Goal: Book appointment/travel/reservation

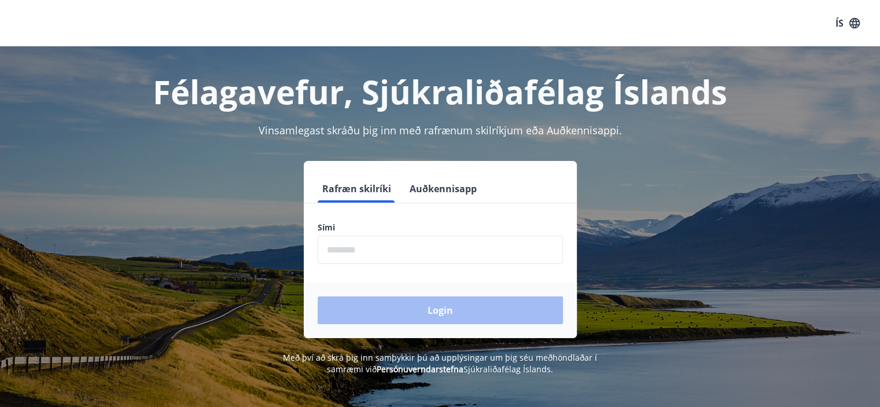
click at [346, 252] on input "phone" at bounding box center [440, 249] width 245 height 28
type input "********"
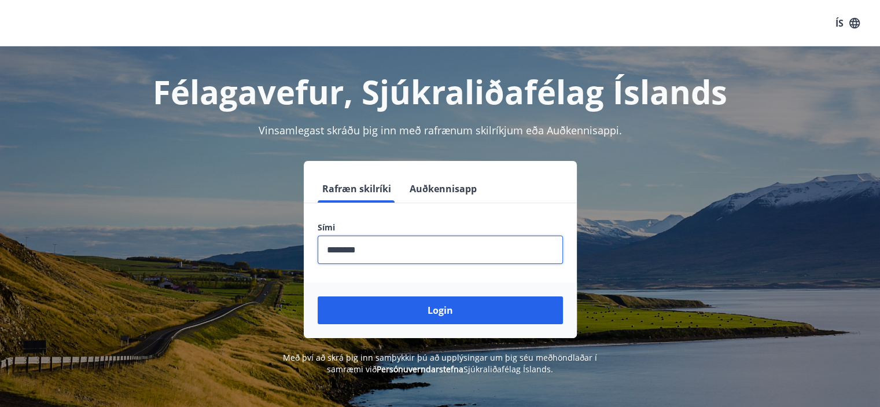
click at [318, 296] on button "Login" at bounding box center [440, 310] width 245 height 28
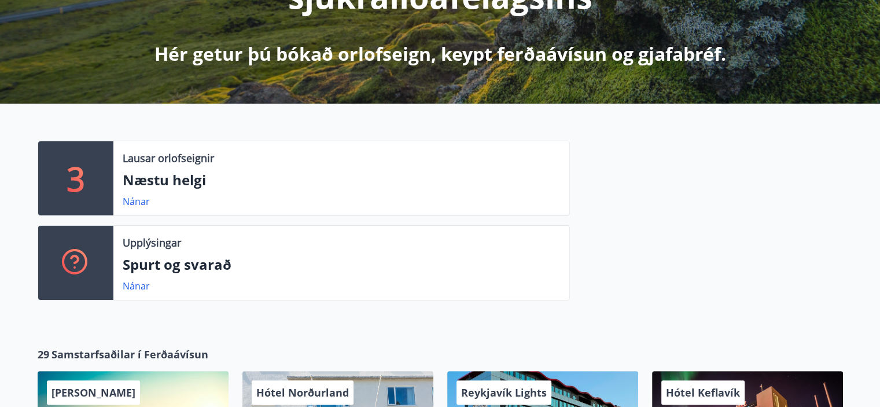
scroll to position [231, 0]
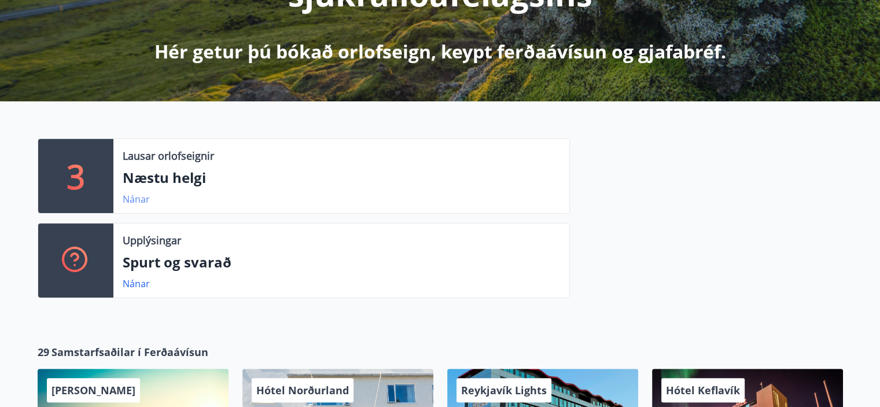
click at [135, 201] on link "Nánar" at bounding box center [136, 199] width 27 height 13
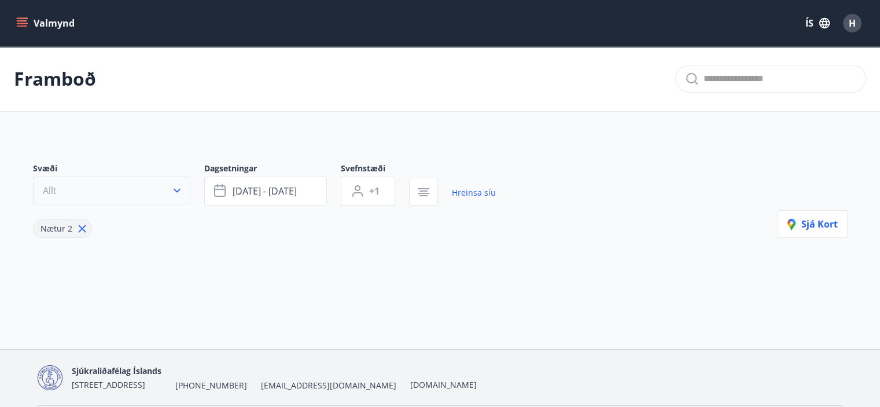
type input "*"
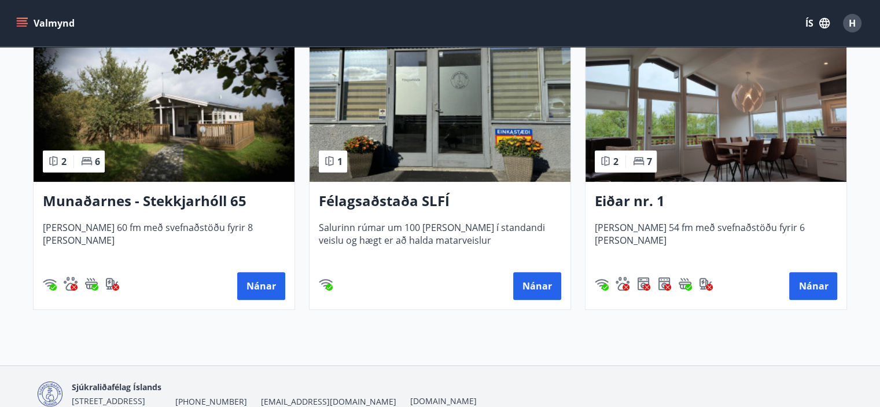
scroll to position [289, 0]
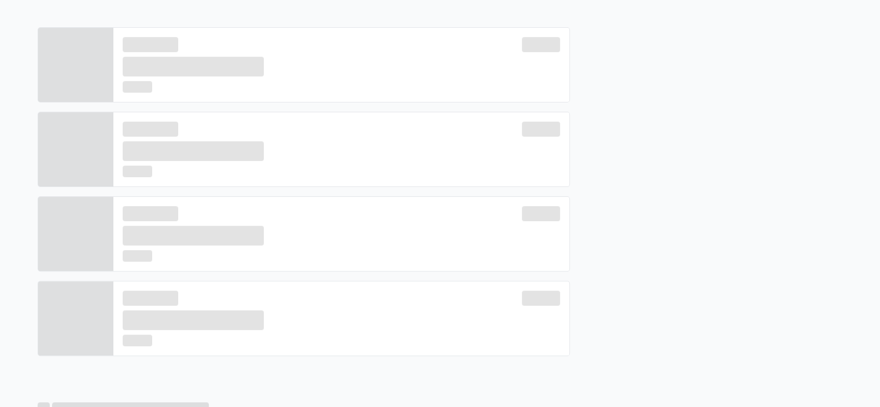
scroll to position [231, 0]
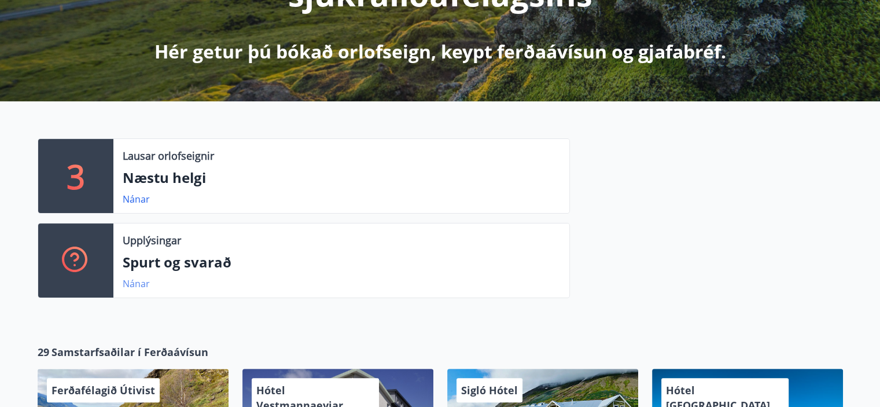
click at [138, 282] on link "Nánar" at bounding box center [136, 283] width 27 height 13
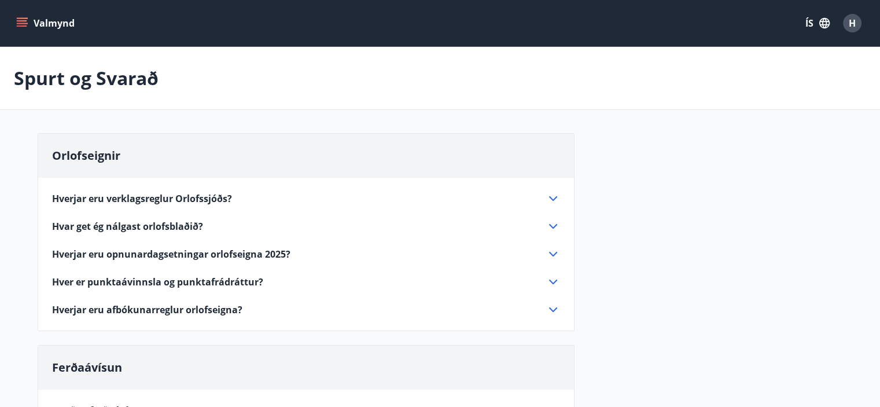
click at [551, 252] on icon at bounding box center [553, 254] width 14 height 14
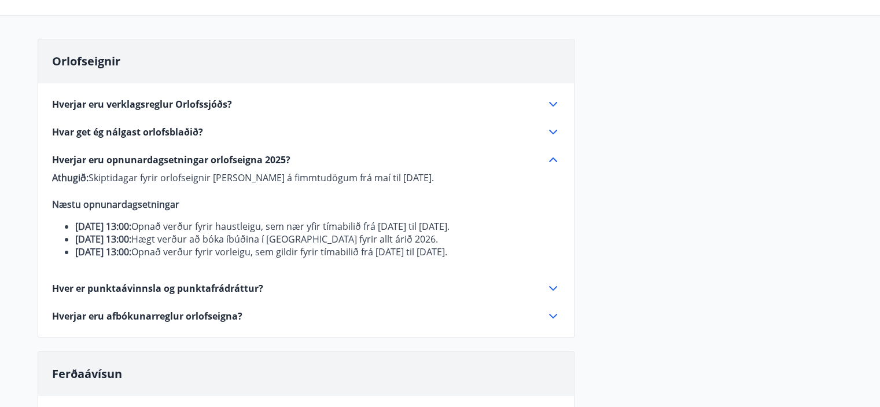
scroll to position [116, 0]
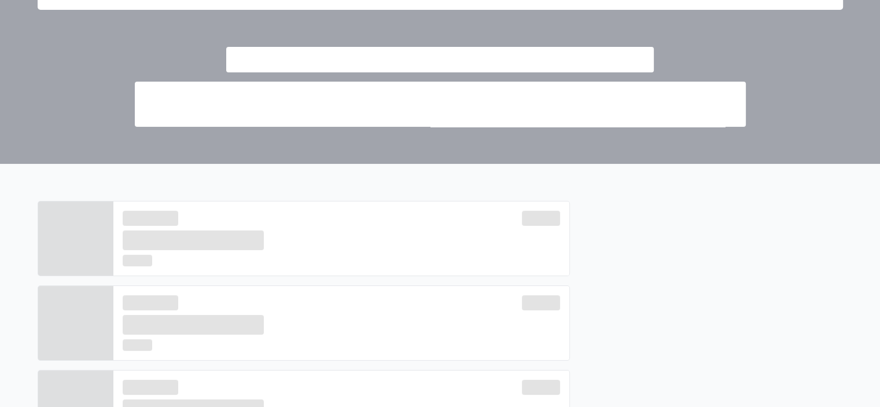
scroll to position [231, 0]
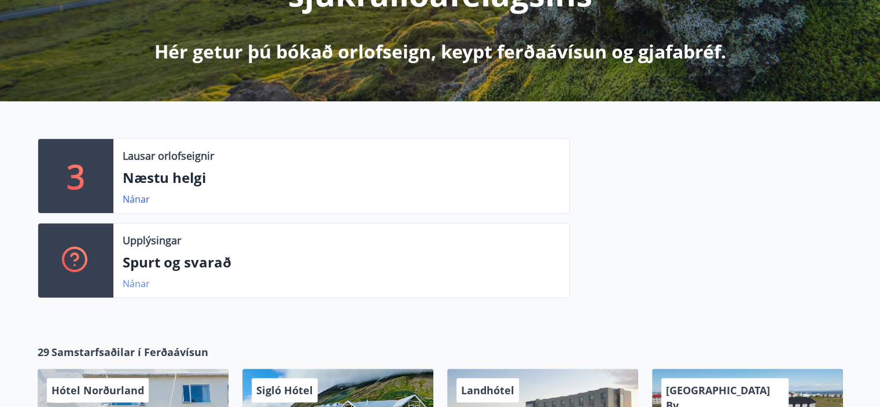
click at [139, 285] on link "Nánar" at bounding box center [136, 283] width 27 height 13
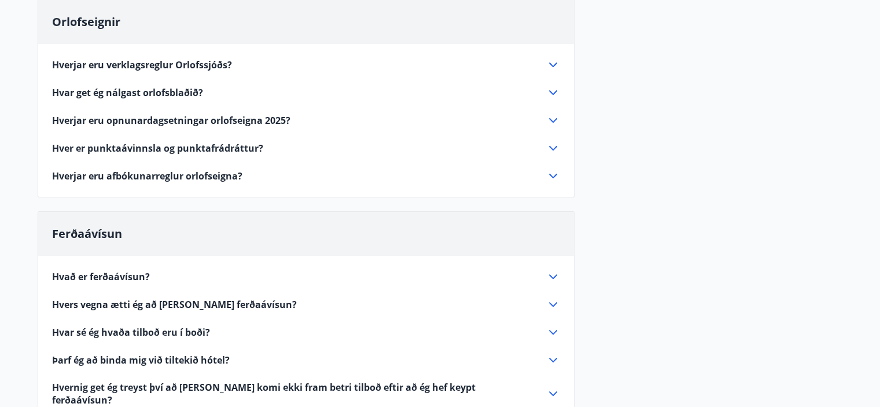
scroll to position [116, 0]
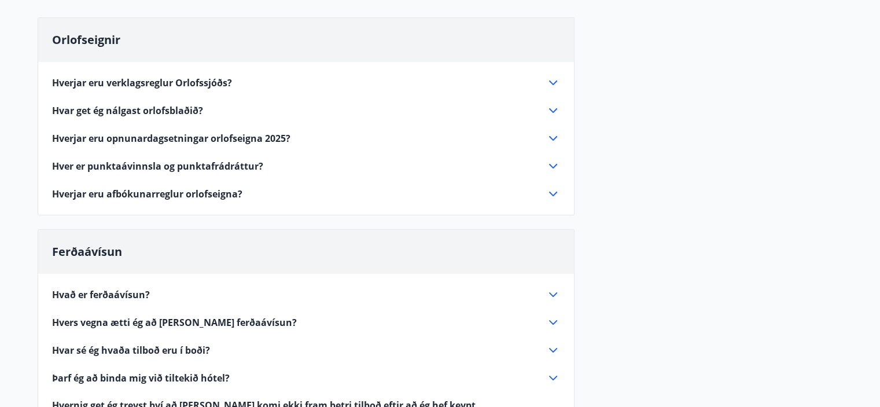
click at [555, 136] on icon at bounding box center [553, 138] width 14 height 14
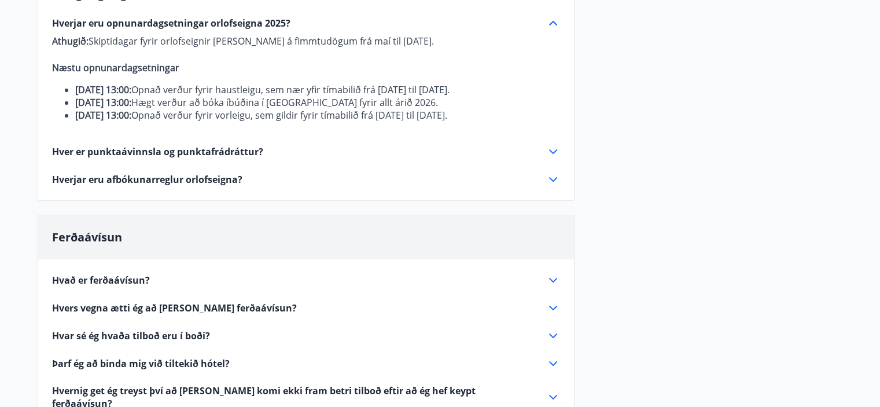
scroll to position [231, 0]
click at [551, 158] on icon at bounding box center [553, 151] width 14 height 14
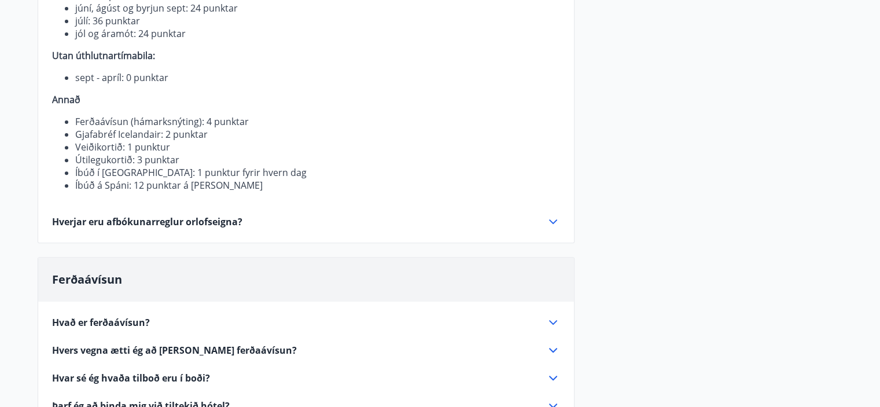
scroll to position [463, 0]
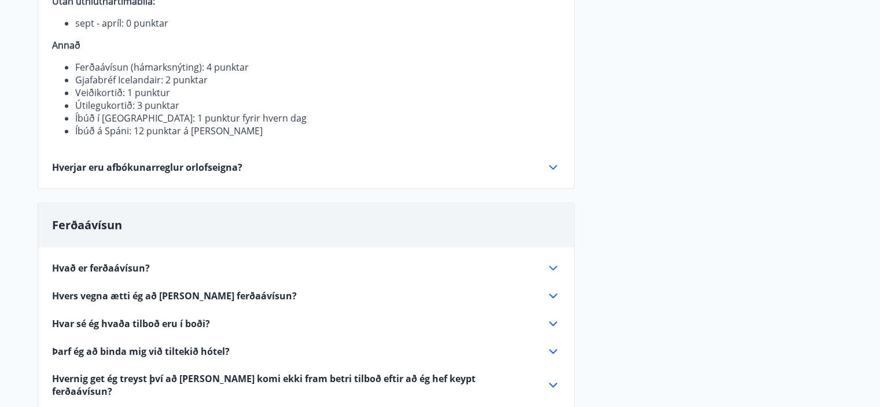
click at [551, 261] on icon at bounding box center [553, 268] width 14 height 14
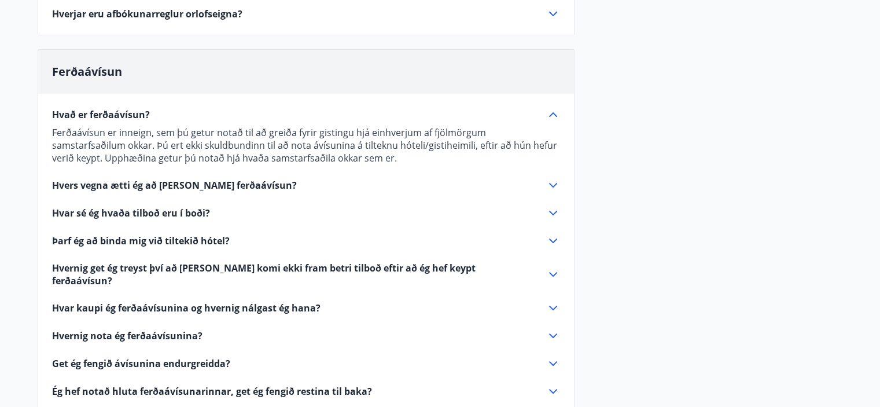
scroll to position [289, 0]
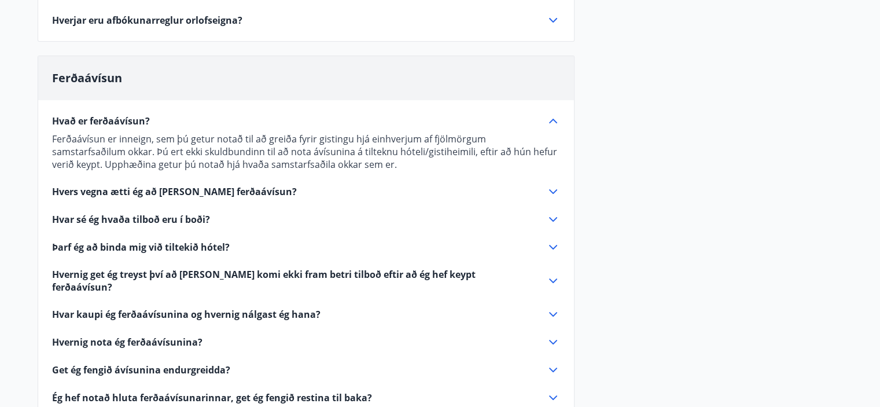
click at [551, 191] on icon at bounding box center [553, 192] width 14 height 14
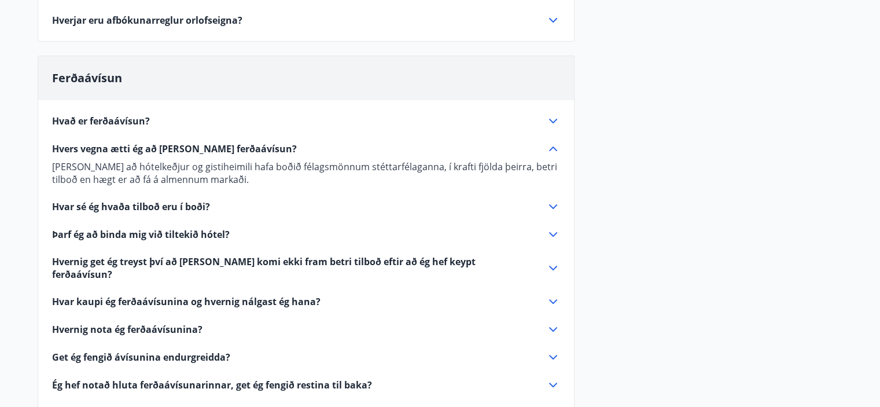
click at [553, 202] on icon at bounding box center [553, 207] width 14 height 14
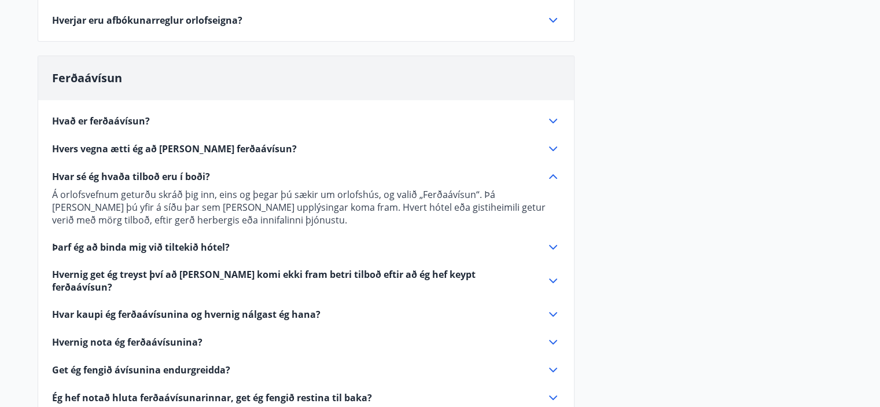
click at [553, 247] on icon at bounding box center [553, 247] width 8 height 5
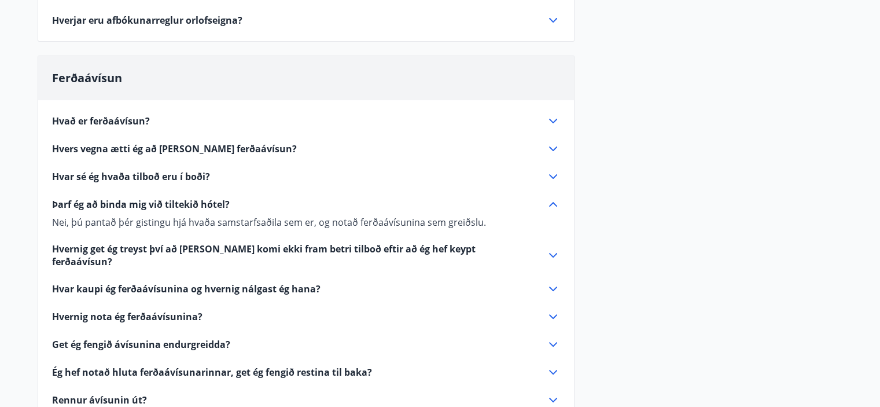
click at [552, 253] on icon at bounding box center [553, 255] width 8 height 5
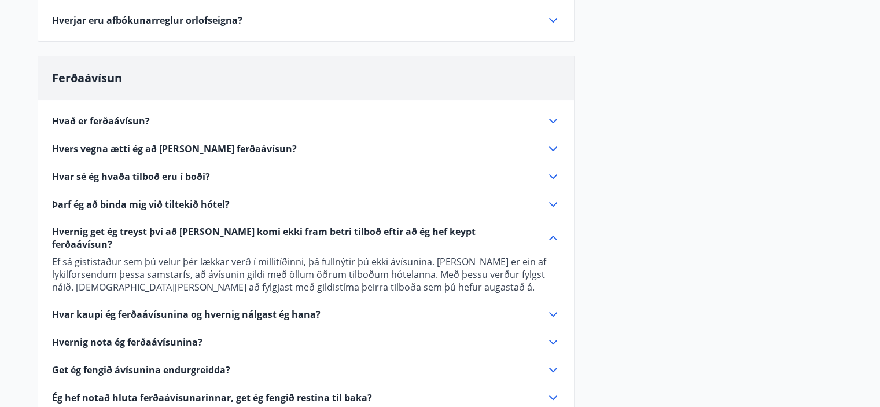
click at [553, 307] on icon at bounding box center [553, 314] width 14 height 14
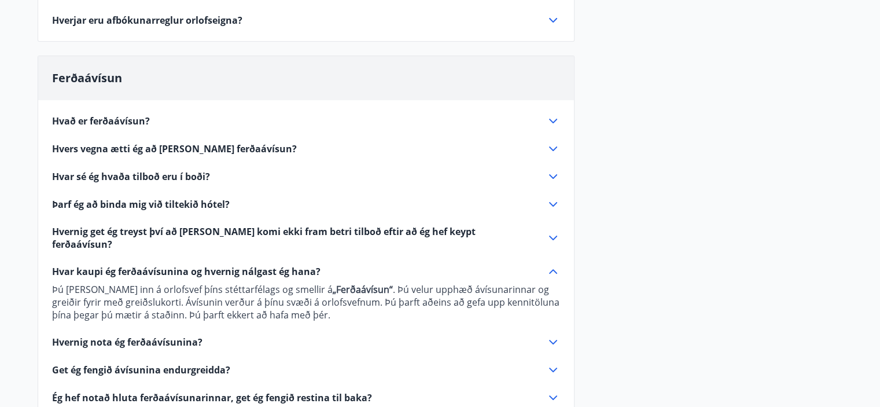
click at [553, 335] on icon at bounding box center [553, 342] width 14 height 14
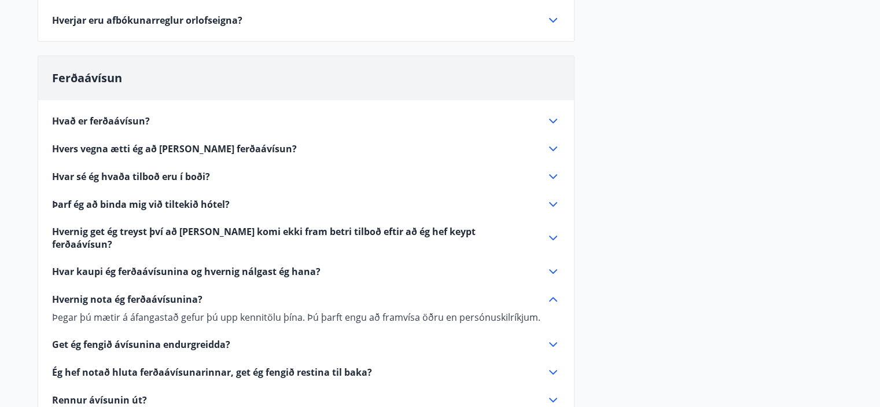
click at [551, 337] on icon at bounding box center [553, 344] width 14 height 14
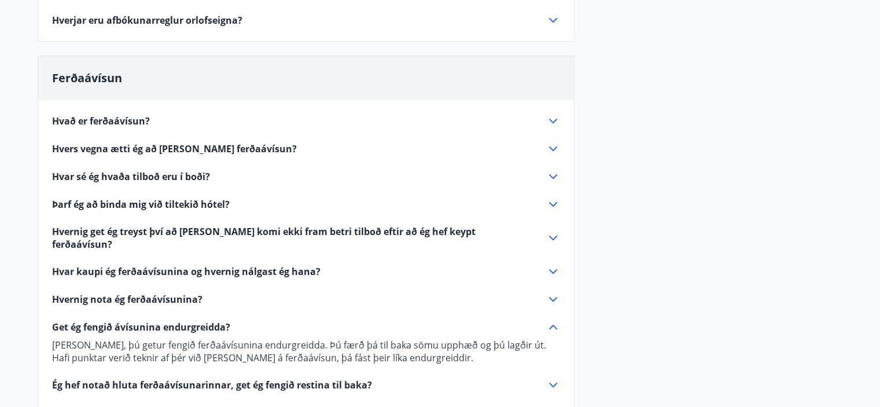
click at [553, 378] on icon at bounding box center [553, 385] width 14 height 14
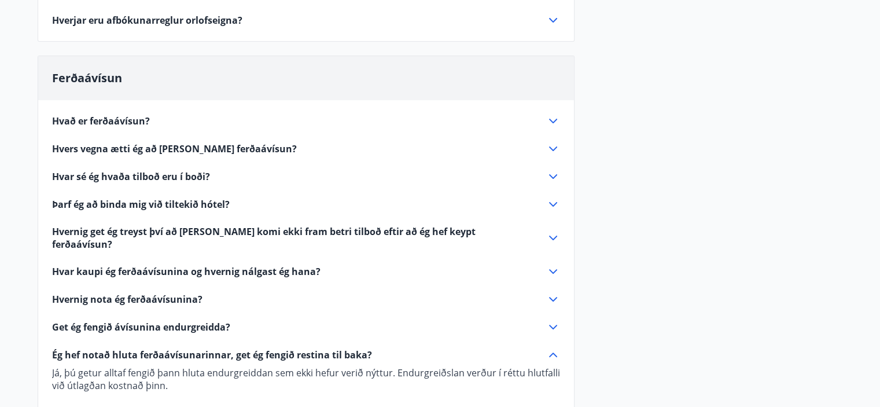
click at [551, 406] on icon at bounding box center [553, 412] width 8 height 5
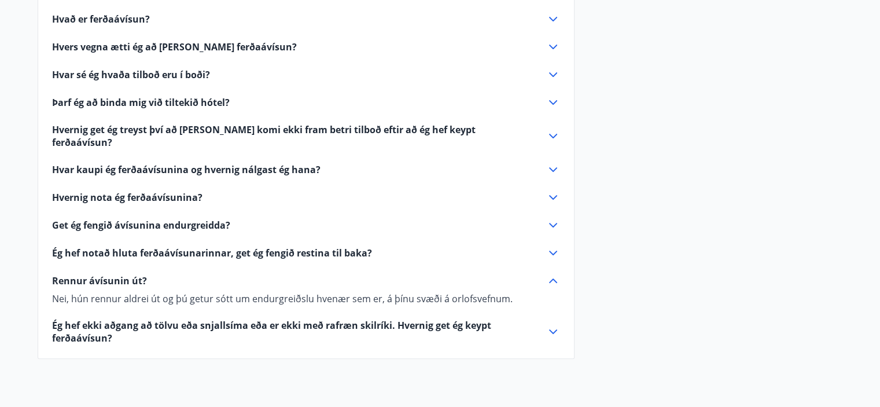
scroll to position [405, 0]
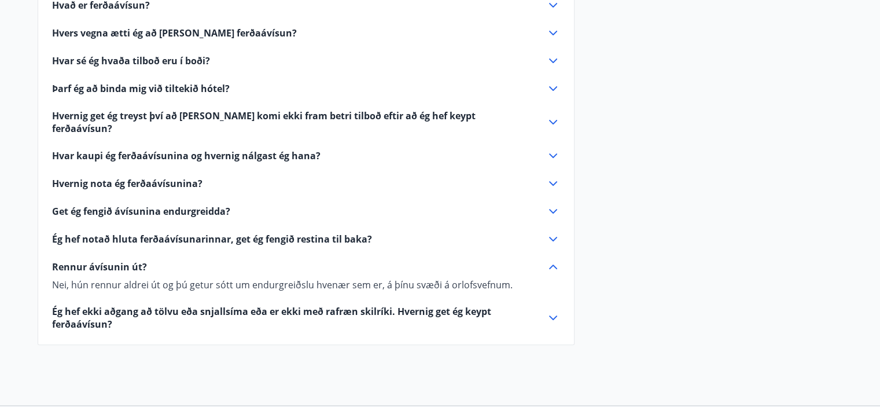
click at [550, 315] on icon at bounding box center [553, 317] width 8 height 5
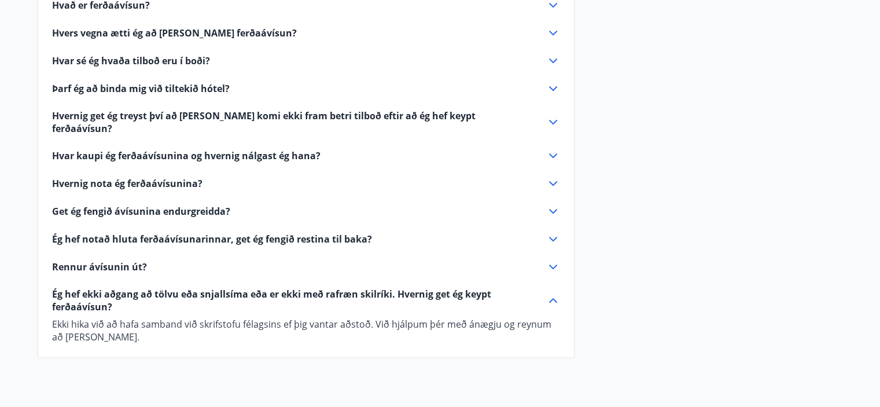
click at [552, 293] on icon at bounding box center [553, 300] width 14 height 14
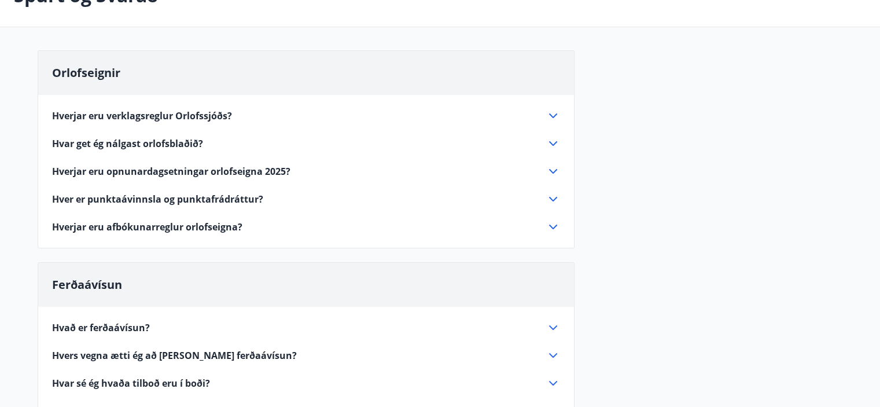
scroll to position [0, 0]
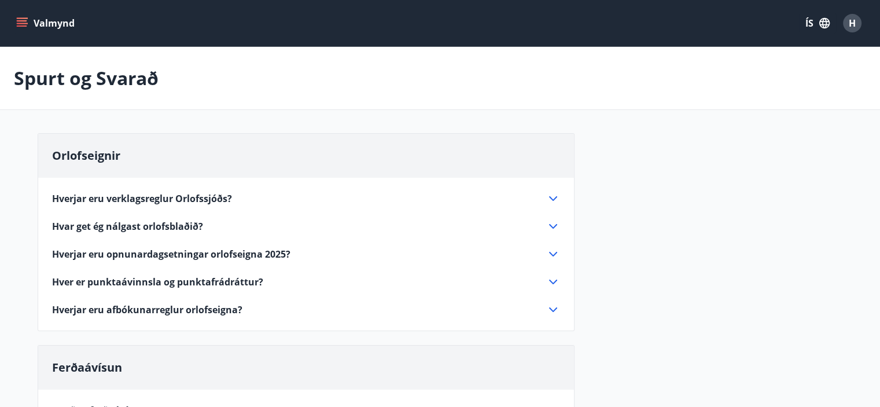
click at [553, 194] on icon at bounding box center [553, 198] width 14 height 14
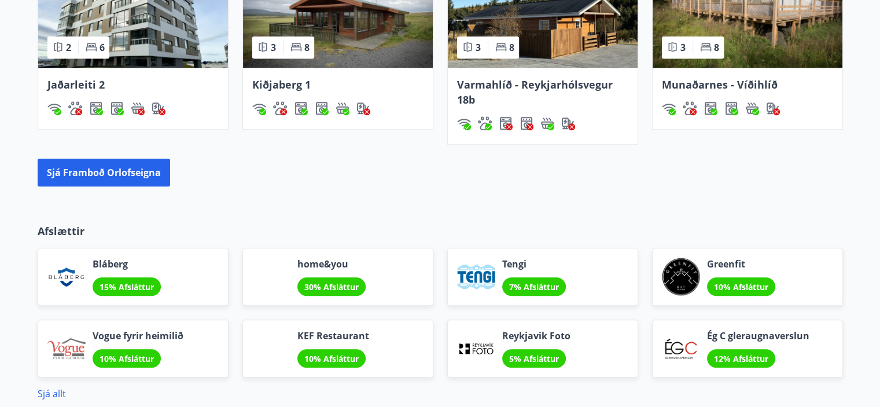
scroll to position [810, 0]
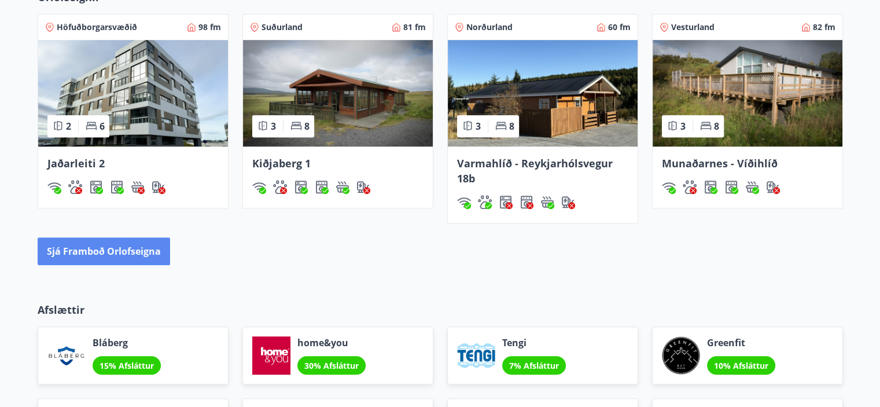
click at [83, 250] on button "Sjá framboð orlofseigna" at bounding box center [104, 251] width 132 height 28
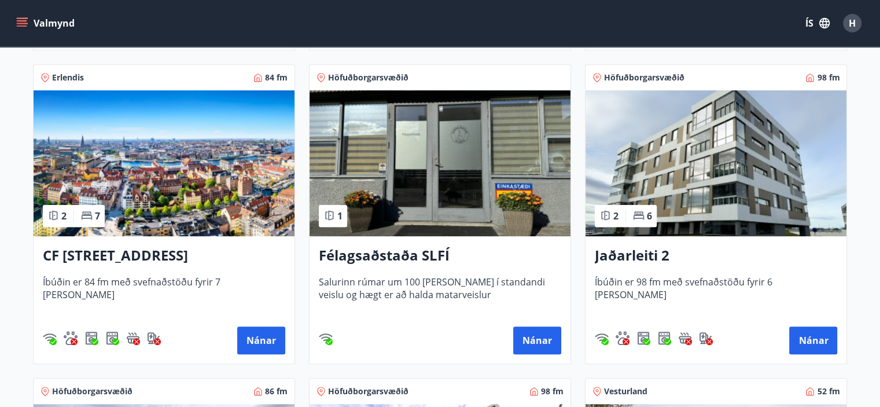
scroll to position [578, 0]
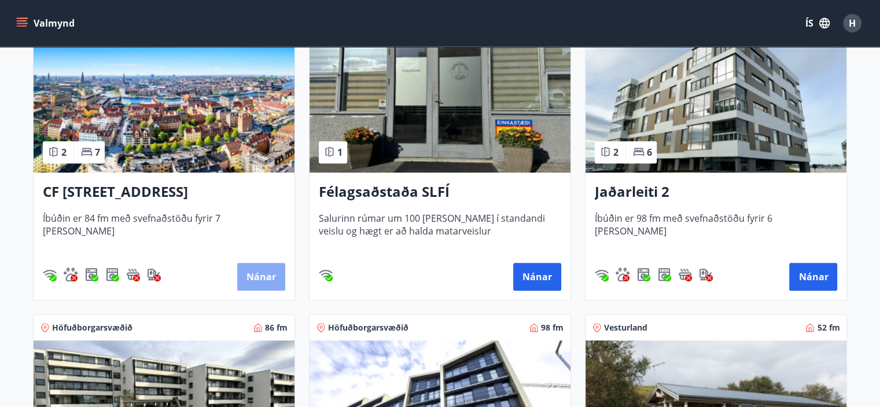
click at [261, 279] on button "Nánar" at bounding box center [261, 277] width 48 height 28
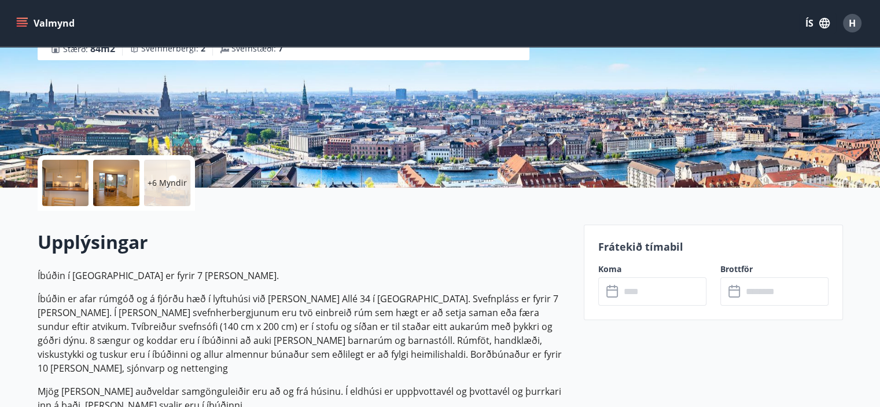
scroll to position [174, 0]
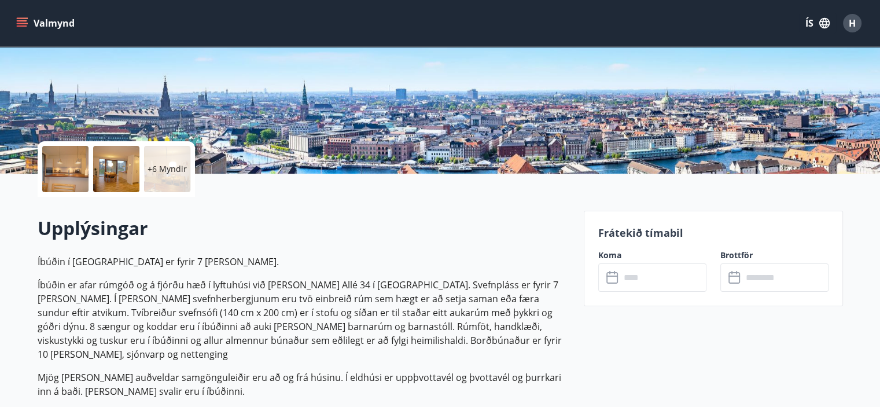
click at [613, 279] on icon at bounding box center [613, 278] width 14 height 14
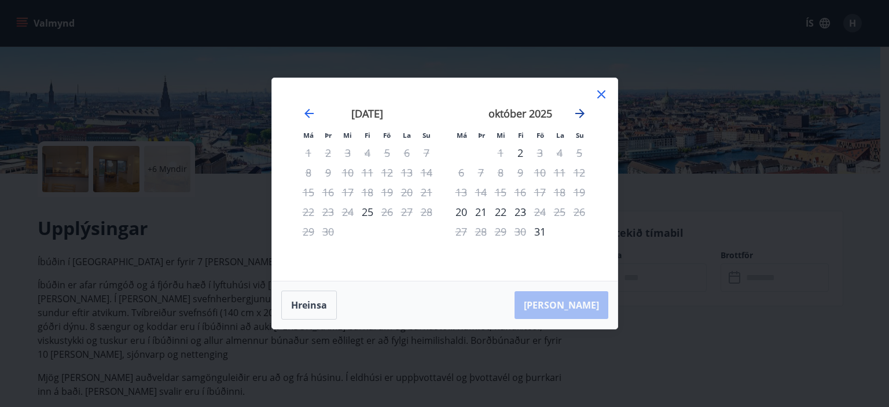
click at [578, 113] on icon "Move forward to switch to the next month." at bounding box center [579, 113] width 9 height 9
click at [583, 112] on icon "Move forward to switch to the next month." at bounding box center [580, 113] width 14 height 14
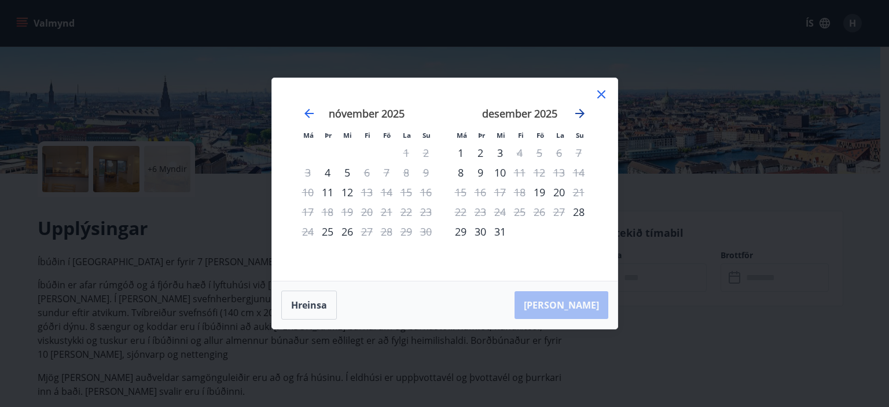
click at [583, 112] on icon "Move forward to switch to the next month." at bounding box center [580, 113] width 14 height 14
click at [600, 93] on icon at bounding box center [601, 94] width 14 height 14
